Goal: Information Seeking & Learning: Learn about a topic

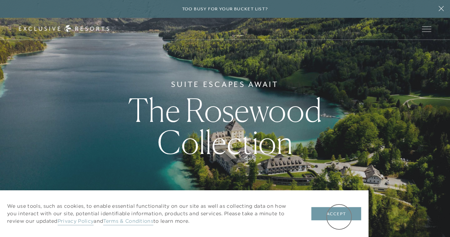
click at [339, 217] on button "Accept" at bounding box center [337, 214] width 50 height 14
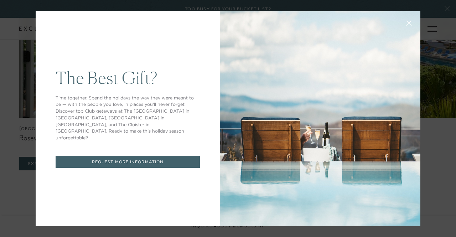
click at [408, 22] on button at bounding box center [408, 22] width 17 height 17
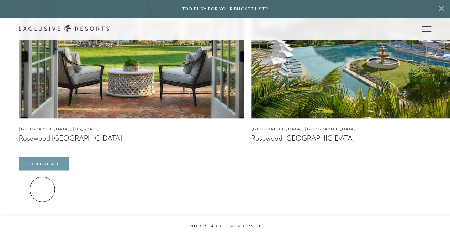
click at [42, 170] on link "Explore All" at bounding box center [43, 164] width 49 height 14
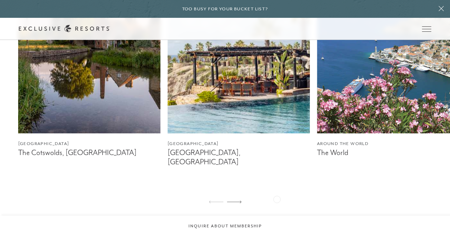
scroll to position [463, 0]
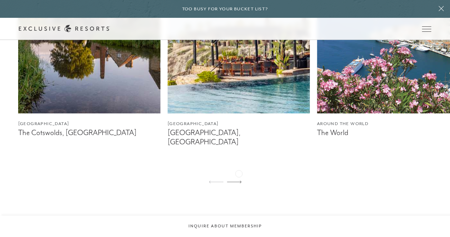
click at [239, 180] on icon at bounding box center [234, 181] width 15 height 2
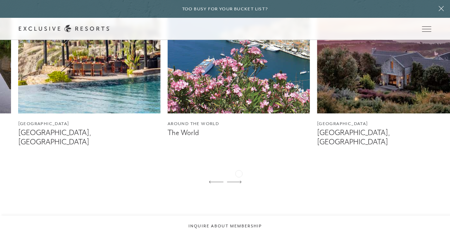
click at [239, 180] on icon at bounding box center [234, 181] width 15 height 2
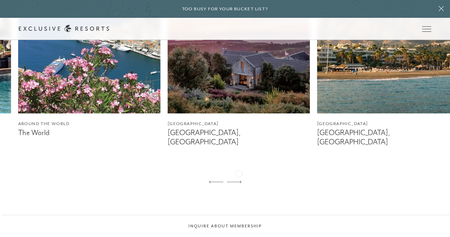
click at [239, 180] on icon at bounding box center [234, 181] width 15 height 2
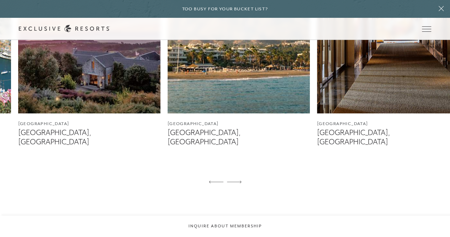
click at [239, 180] on icon at bounding box center [234, 181] width 15 height 2
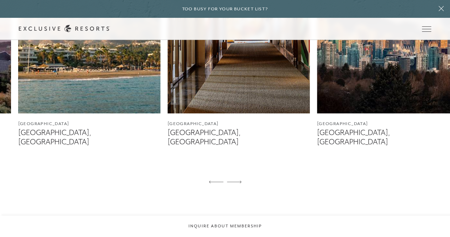
click at [239, 180] on icon at bounding box center [234, 181] width 15 height 2
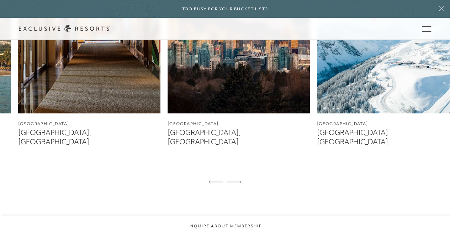
click at [239, 180] on icon at bounding box center [234, 181] width 15 height 2
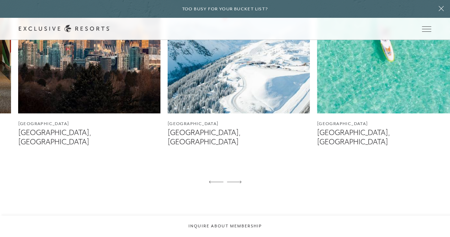
click at [239, 180] on icon at bounding box center [234, 181] width 15 height 2
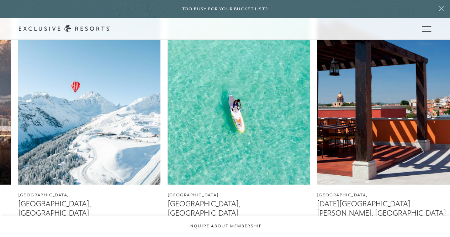
scroll to position [427, 0]
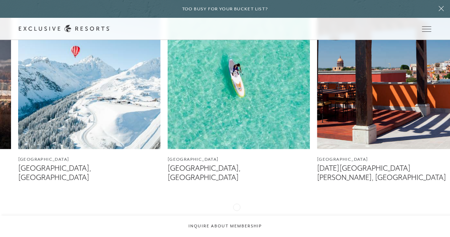
click at [237, 209] on div at bounding box center [234, 217] width 15 height 17
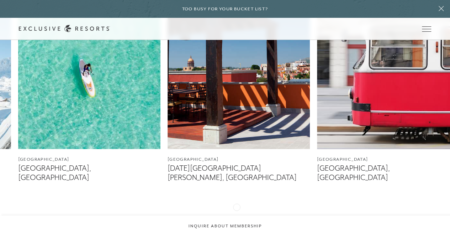
click at [237, 209] on div at bounding box center [234, 217] width 15 height 17
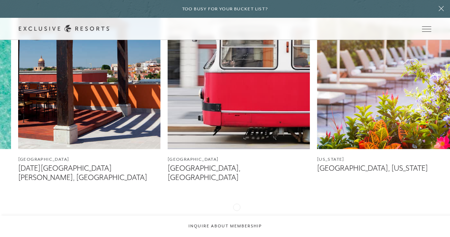
click at [237, 209] on div at bounding box center [234, 217] width 15 height 17
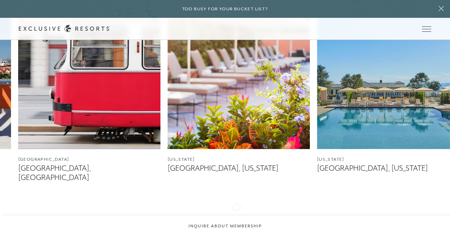
click at [237, 209] on div at bounding box center [234, 217] width 15 height 17
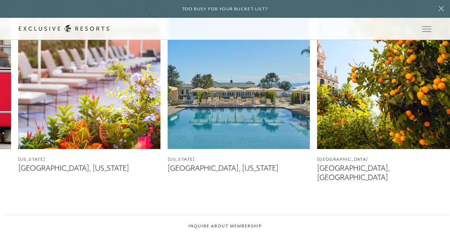
click at [237, 209] on div at bounding box center [234, 217] width 15 height 17
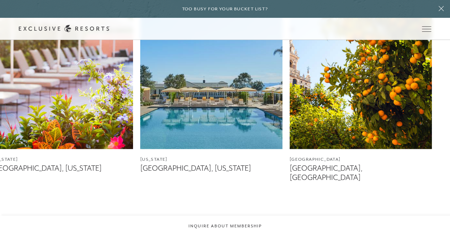
click at [237, 209] on div at bounding box center [234, 217] width 15 height 17
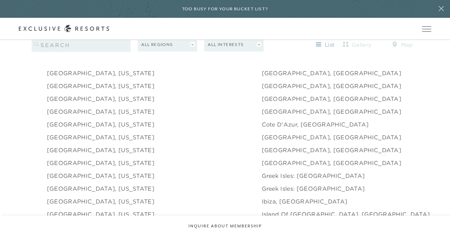
scroll to position [712, 0]
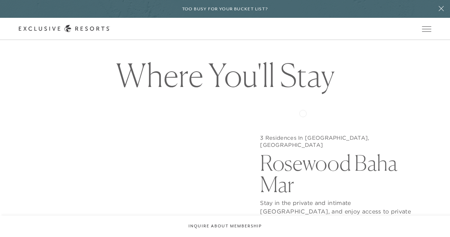
scroll to position [534, 0]
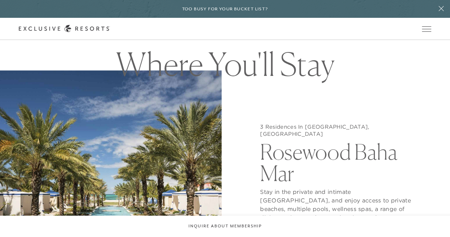
scroll to position [712, 0]
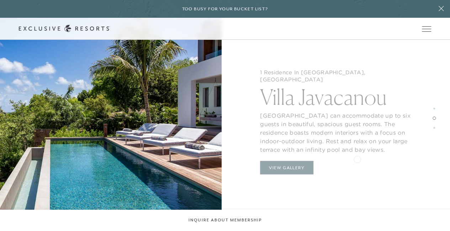
scroll to position [855, 0]
click at [289, 162] on button "View Gallery" at bounding box center [286, 168] width 53 height 14
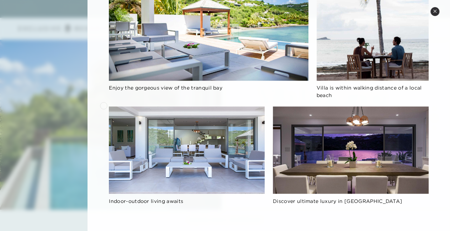
scroll to position [1033, 0]
click at [434, 11] on icon at bounding box center [435, 11] width 4 height 4
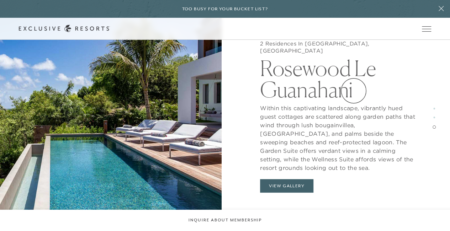
scroll to position [1175, 0]
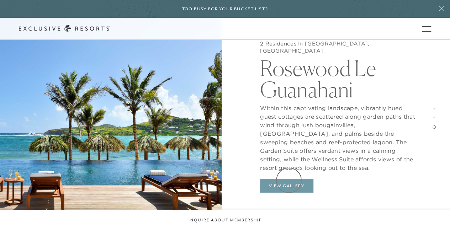
click at [289, 181] on button "View Gallery" at bounding box center [286, 186] width 53 height 14
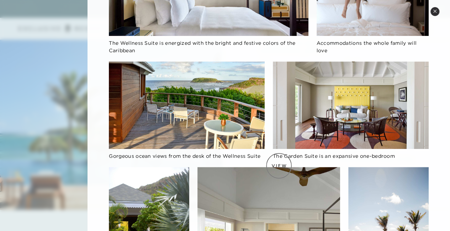
scroll to position [41, 0]
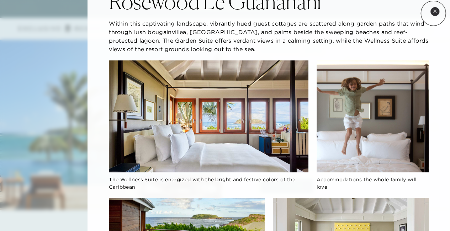
click at [434, 13] on button "Close quickview" at bounding box center [435, 11] width 9 height 9
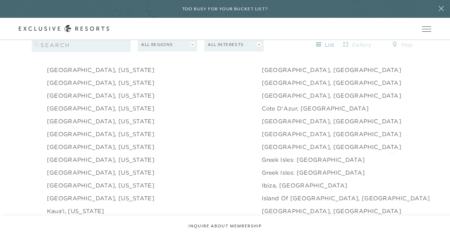
scroll to position [677, 0]
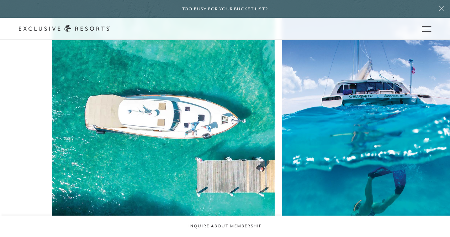
scroll to position [1602, 0]
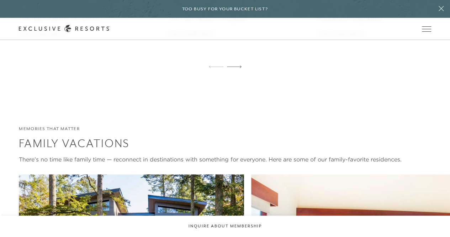
scroll to position [677, 0]
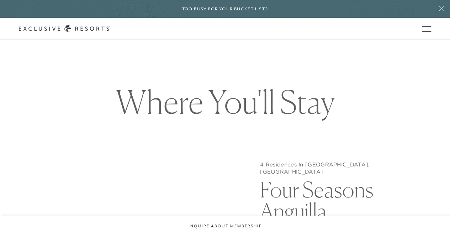
scroll to position [534, 0]
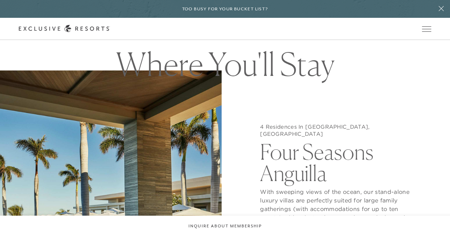
scroll to position [677, 0]
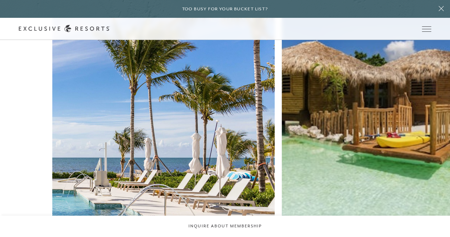
scroll to position [1602, 0]
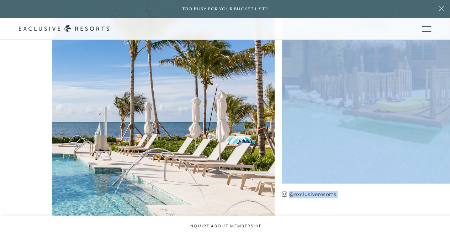
drag, startPoint x: 66, startPoint y: 163, endPoint x: 93, endPoint y: 167, distance: 27.4
click at [93, 167] on div "Club Journal Travel Paradise Found: 10 Top Beach Clubs @exclusiveresorts Travel…" at bounding box center [225, 134] width 450 height 442
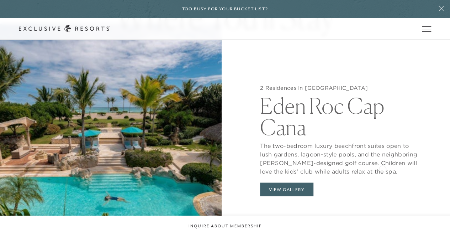
scroll to position [570, 0]
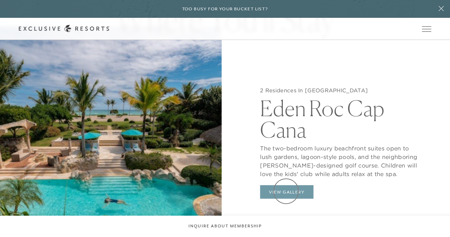
click at [286, 191] on button "View Gallery" at bounding box center [286, 192] width 53 height 14
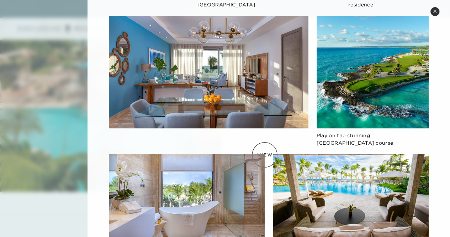
scroll to position [402, 0]
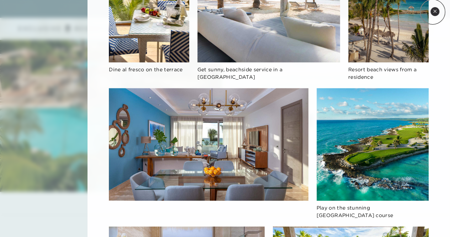
click at [433, 12] on icon at bounding box center [435, 11] width 4 height 4
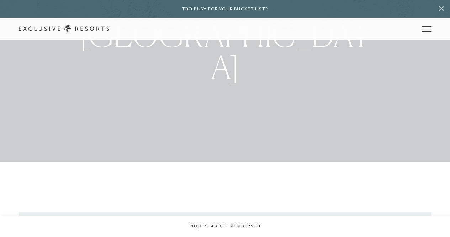
scroll to position [0, 0]
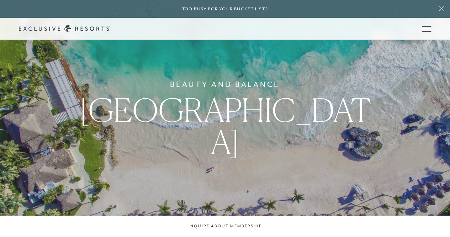
click at [0, 0] on link "Experience Collection" at bounding box center [0, 0] width 0 height 0
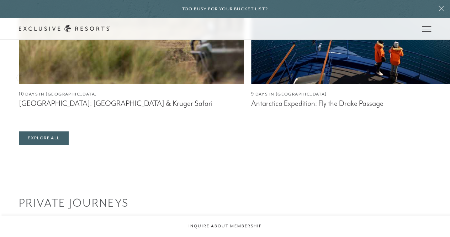
scroll to position [534, 0]
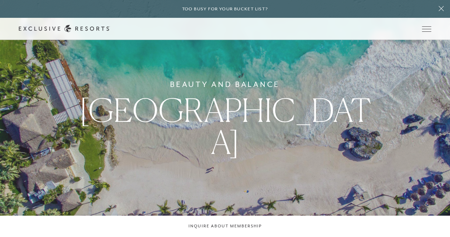
scroll to position [677, 0]
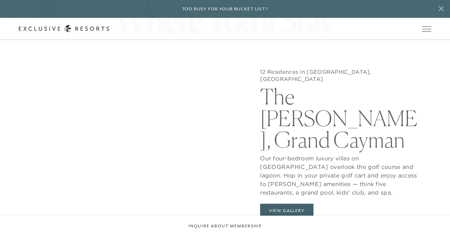
scroll to position [605, 0]
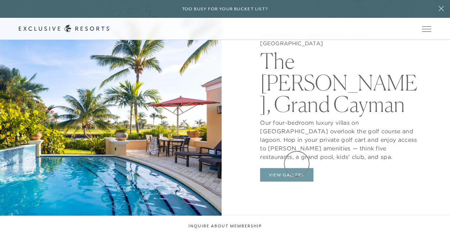
click at [297, 168] on button "View Gallery" at bounding box center [286, 175] width 53 height 14
